Goal: Find contact information: Find contact information

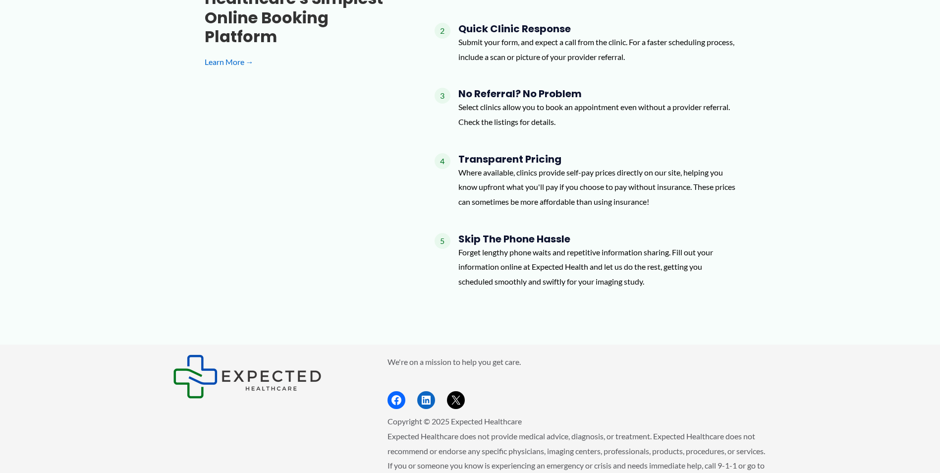
scroll to position [1034, 0]
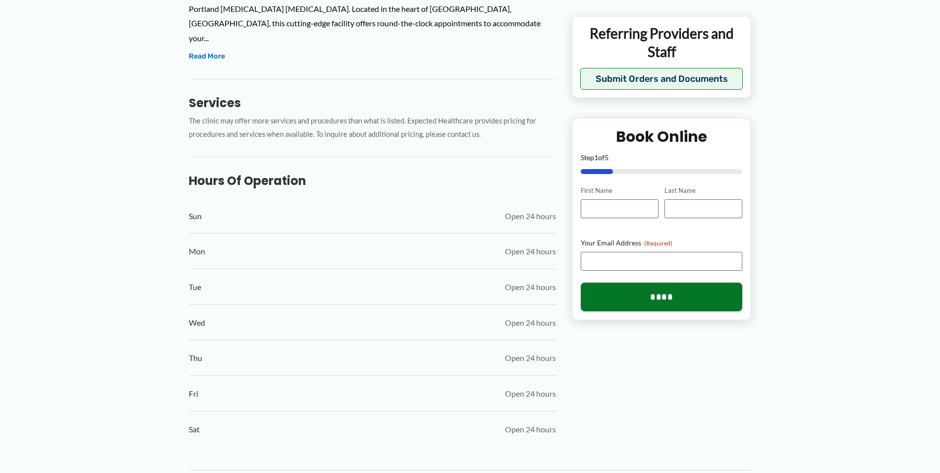
scroll to position [291, 0]
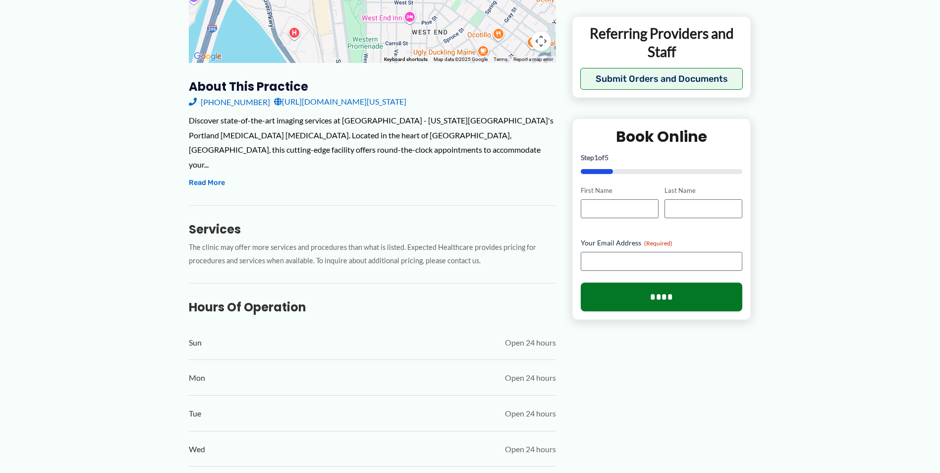
scroll to position [396, 0]
